Goal: Task Accomplishment & Management: Use online tool/utility

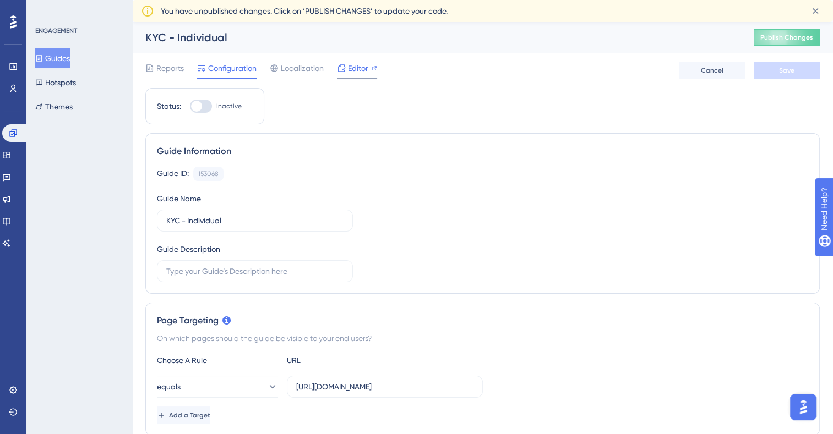
click at [360, 64] on span "Editor" at bounding box center [358, 68] width 20 height 13
click at [53, 53] on button "Guides" at bounding box center [52, 58] width 35 height 20
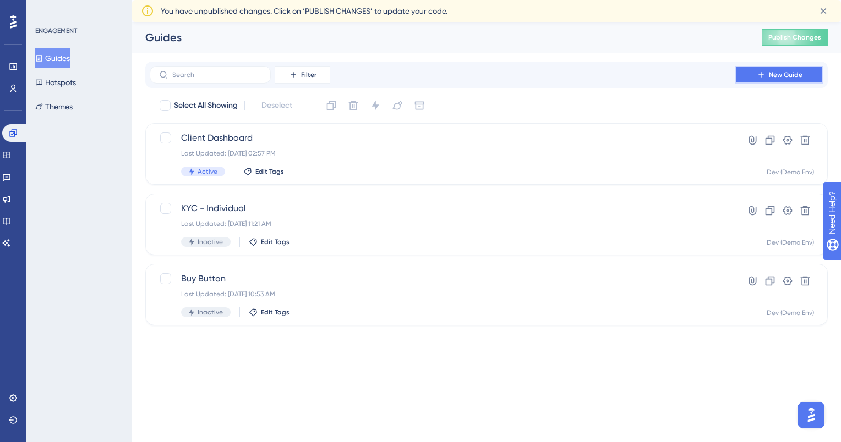
click at [776, 77] on span "New Guide" at bounding box center [786, 74] width 34 height 9
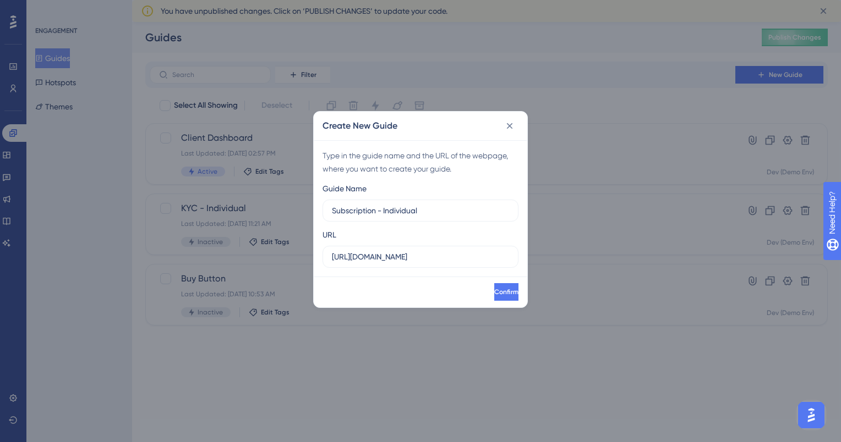
type input "Subscription - Individual"
drag, startPoint x: 488, startPoint y: 255, endPoint x: 300, endPoint y: 239, distance: 188.9
click at [300, 239] on div "Create New Guide Type in the guide name and the URL of the webpage, where you w…" at bounding box center [420, 221] width 841 height 442
paste input "subscription.sonataone.com/idr/subscription/profiledashboard/109243?counterPart…"
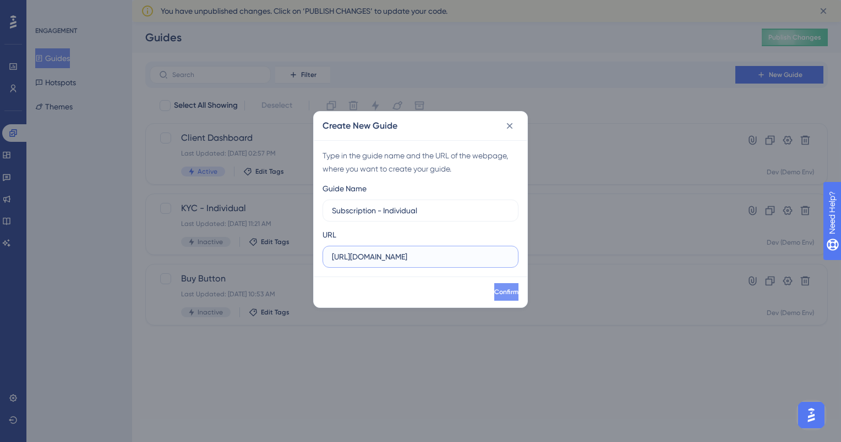
type input "https://sandbox-subscription.sonataone.com/idr/subscription/profiledashboard/10…"
click at [501, 295] on button "Confirm" at bounding box center [505, 292] width 26 height 18
